Goal: Answer question/provide support: Share knowledge or assist other users

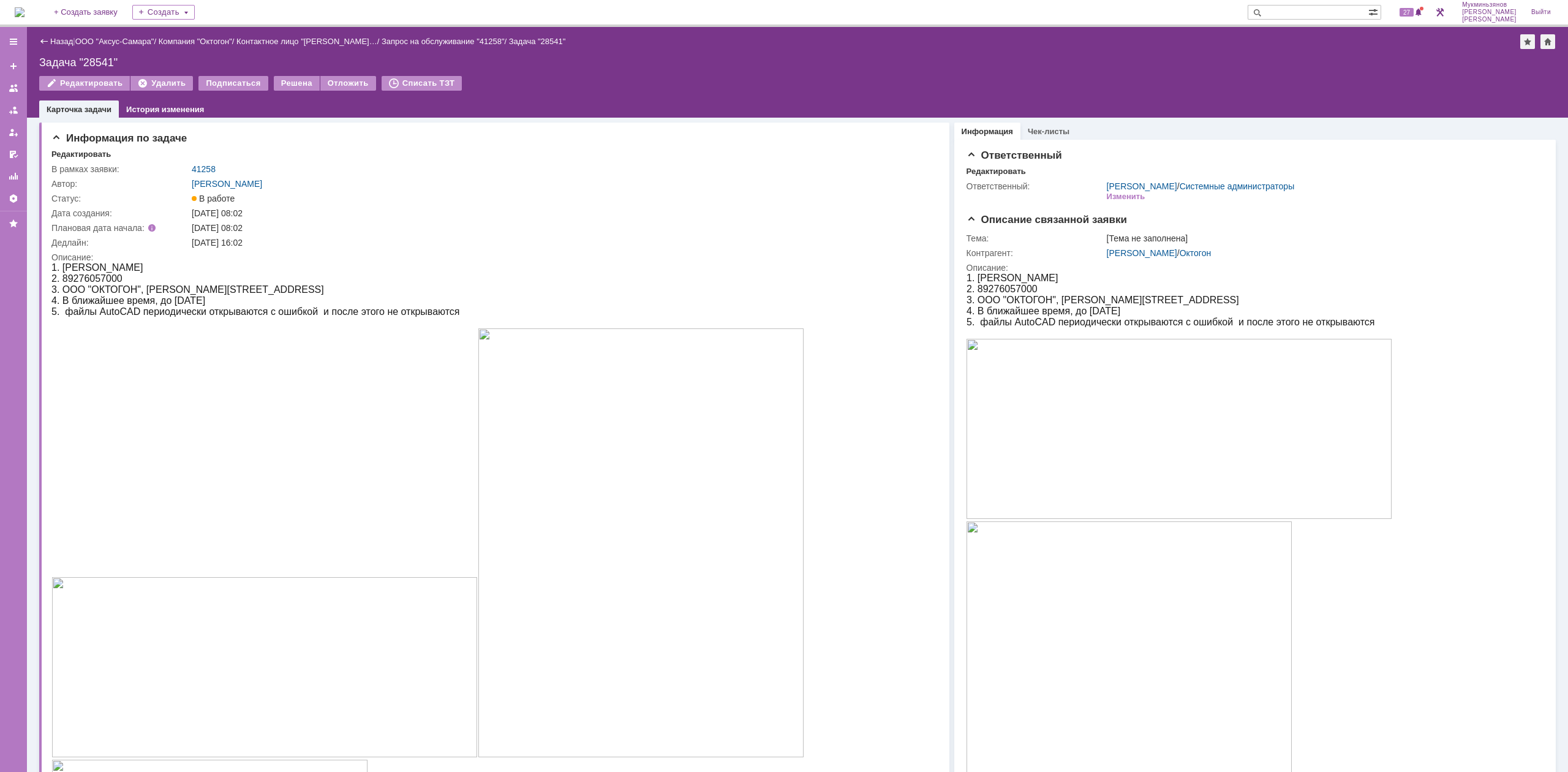
click at [25, 14] on img at bounding box center [19, 12] width 10 height 10
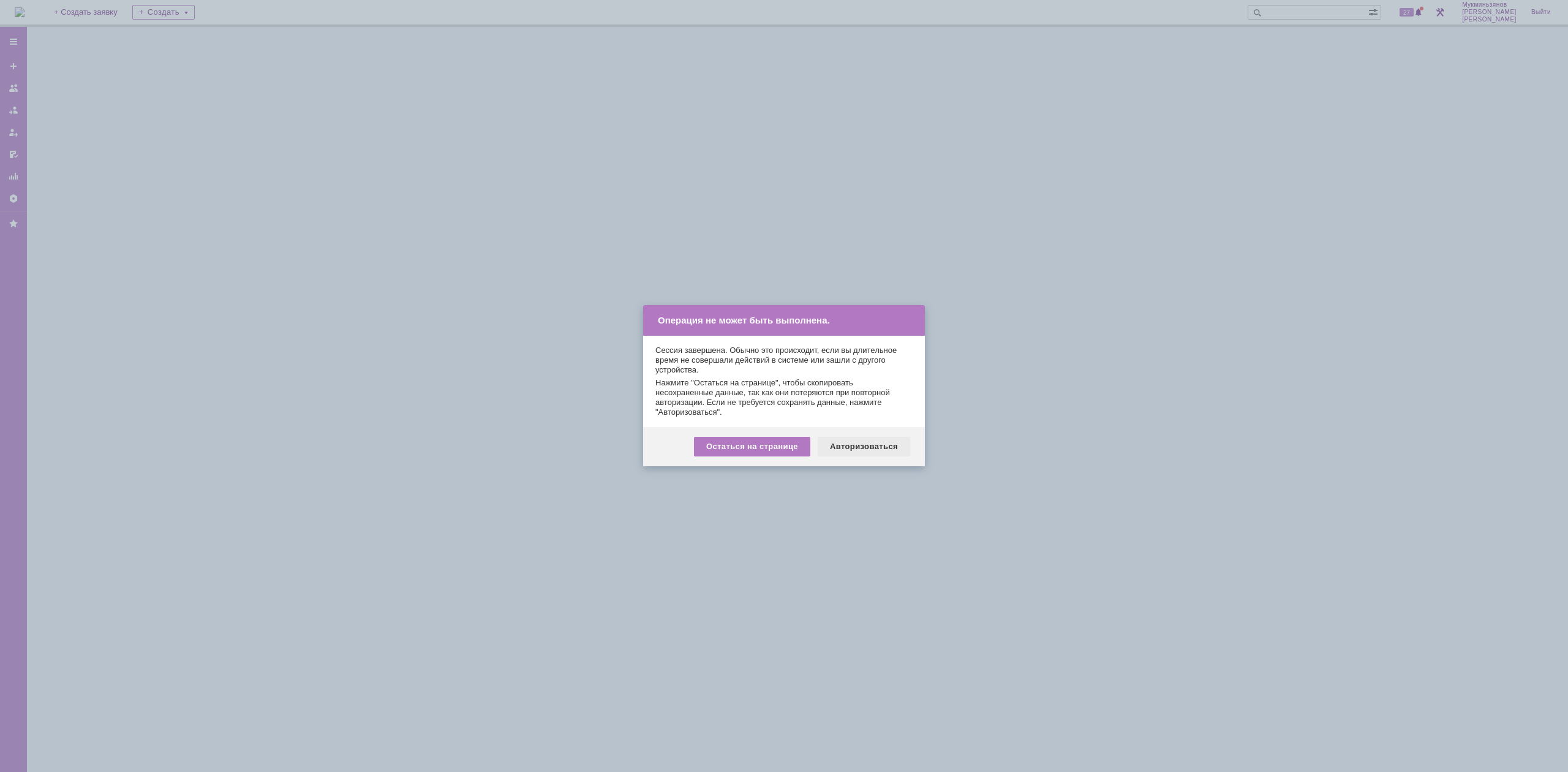
click at [856, 440] on div "Авторизоваться" at bounding box center [864, 446] width 93 height 20
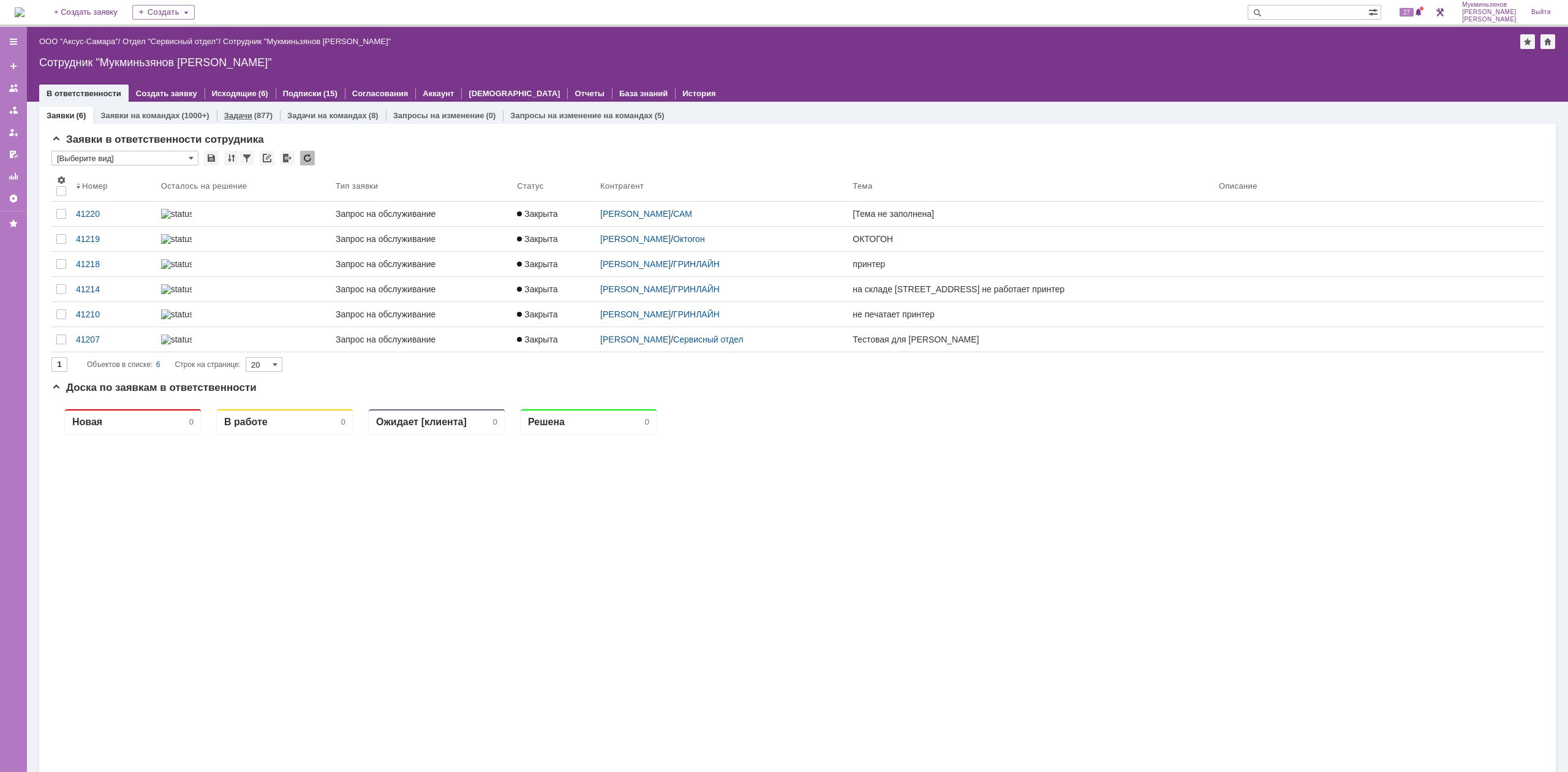
click at [259, 113] on div "(877)" at bounding box center [263, 115] width 19 height 9
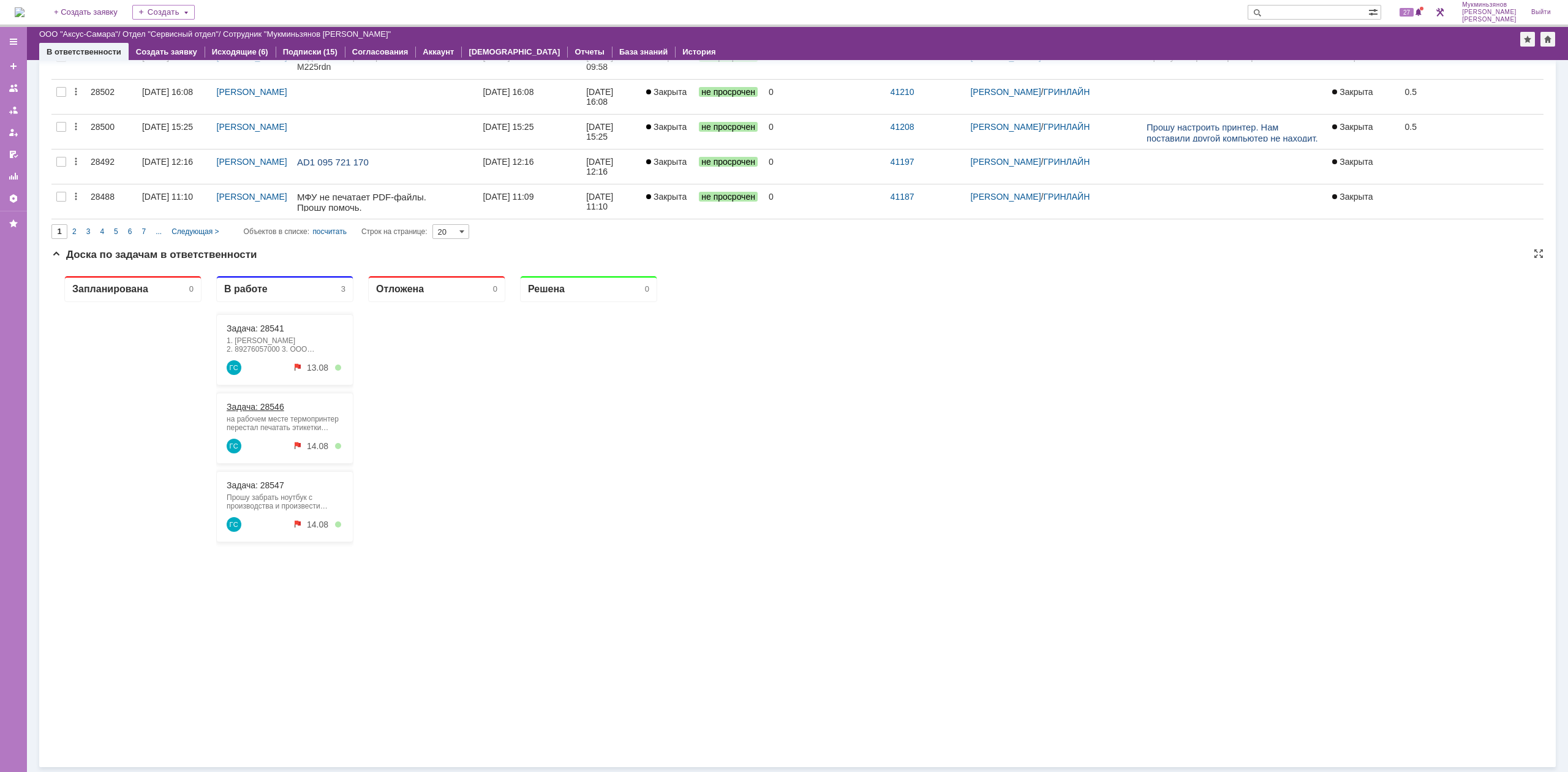
click at [272, 401] on div "Задача: 28546 на рабочем месте термопринтер перестал печатать этикетки Анедеск …" at bounding box center [285, 429] width 137 height 71
click at [275, 409] on link "Задача: 28546" at bounding box center [255, 407] width 58 height 10
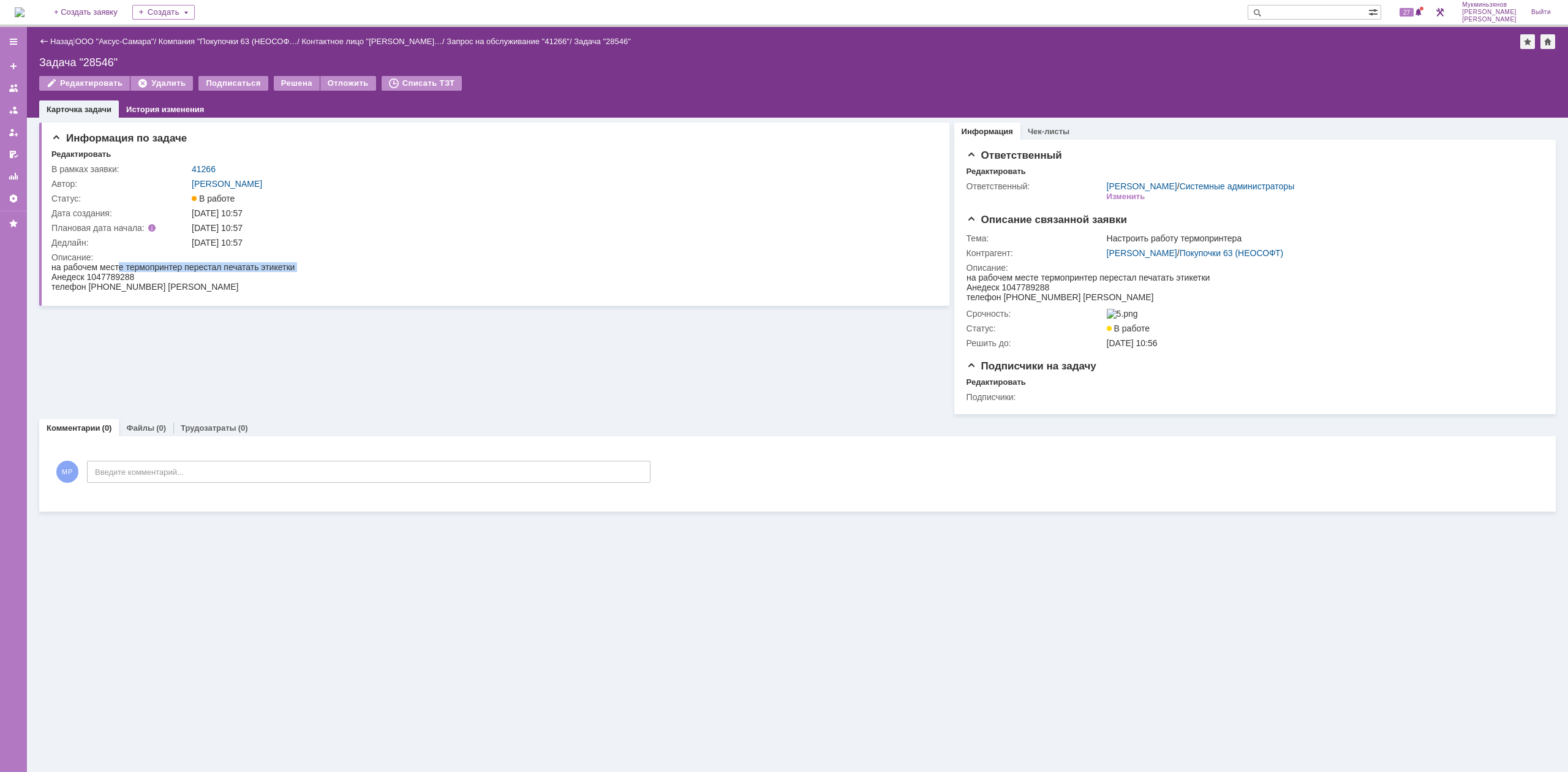
drag, startPoint x: 53, startPoint y: 272, endPoint x: 126, endPoint y: 263, distance: 73.6
click at [123, 263] on div "на рабочем месте термопринтер перестал печатать этикетки Анедеск [PHONE_NUMBER]…" at bounding box center [173, 277] width 243 height 30
click at [135, 266] on span "на рабочем месте термопринтер перестал печатать этикетки" at bounding box center [173, 267] width 243 height 10
drag, startPoint x: 126, startPoint y: 268, endPoint x: 217, endPoint y: 263, distance: 91.1
click at [216, 262] on html "на рабочем месте термопринтер перестал печатать этикетки Анедеск [PHONE_NUMBER]…" at bounding box center [491, 277] width 879 height 30
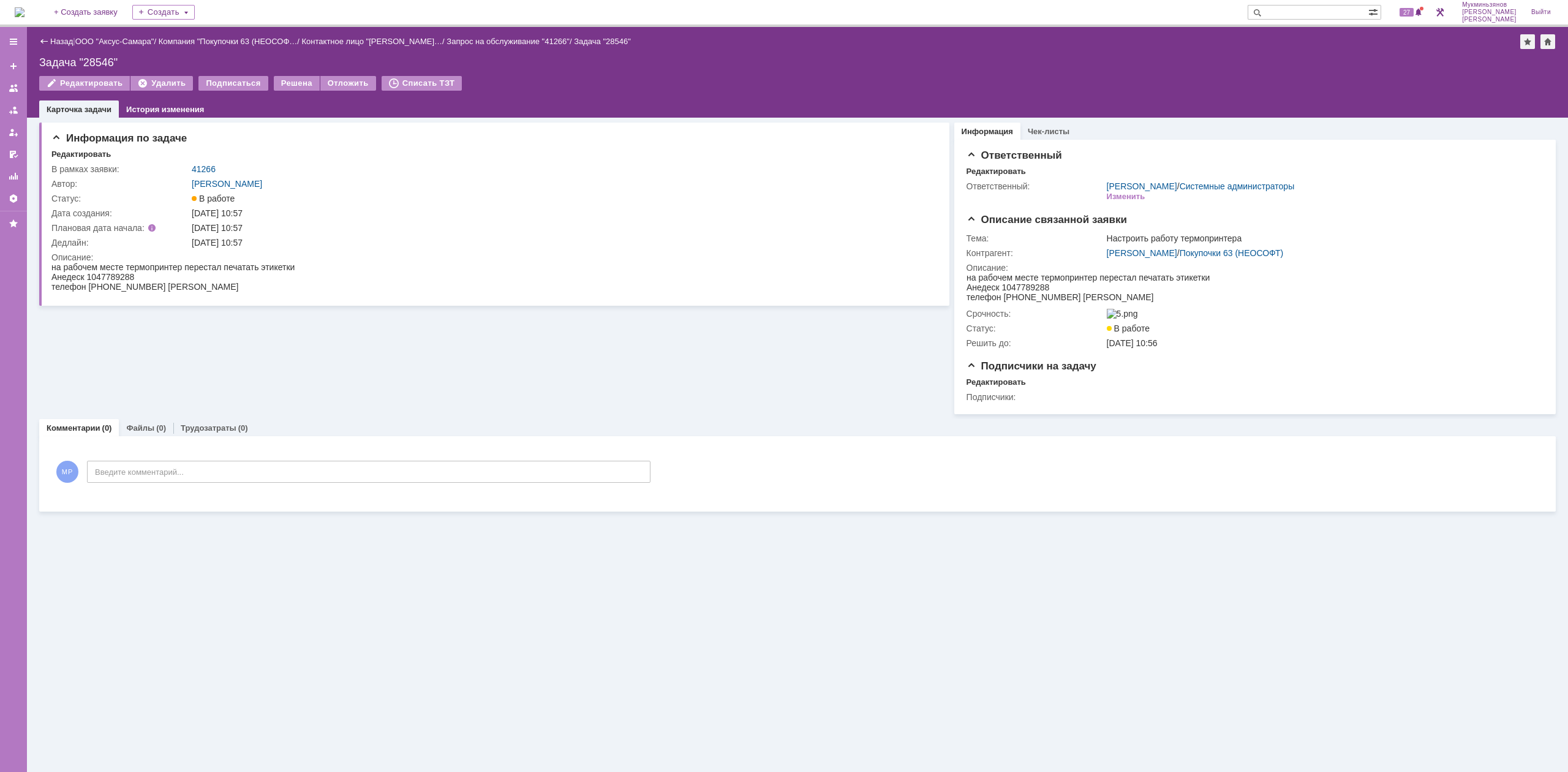
click at [220, 268] on span "на рабочем месте термопринтер перестал печатать этикетки" at bounding box center [173, 267] width 243 height 10
